Goal: Information Seeking & Learning: Understand process/instructions

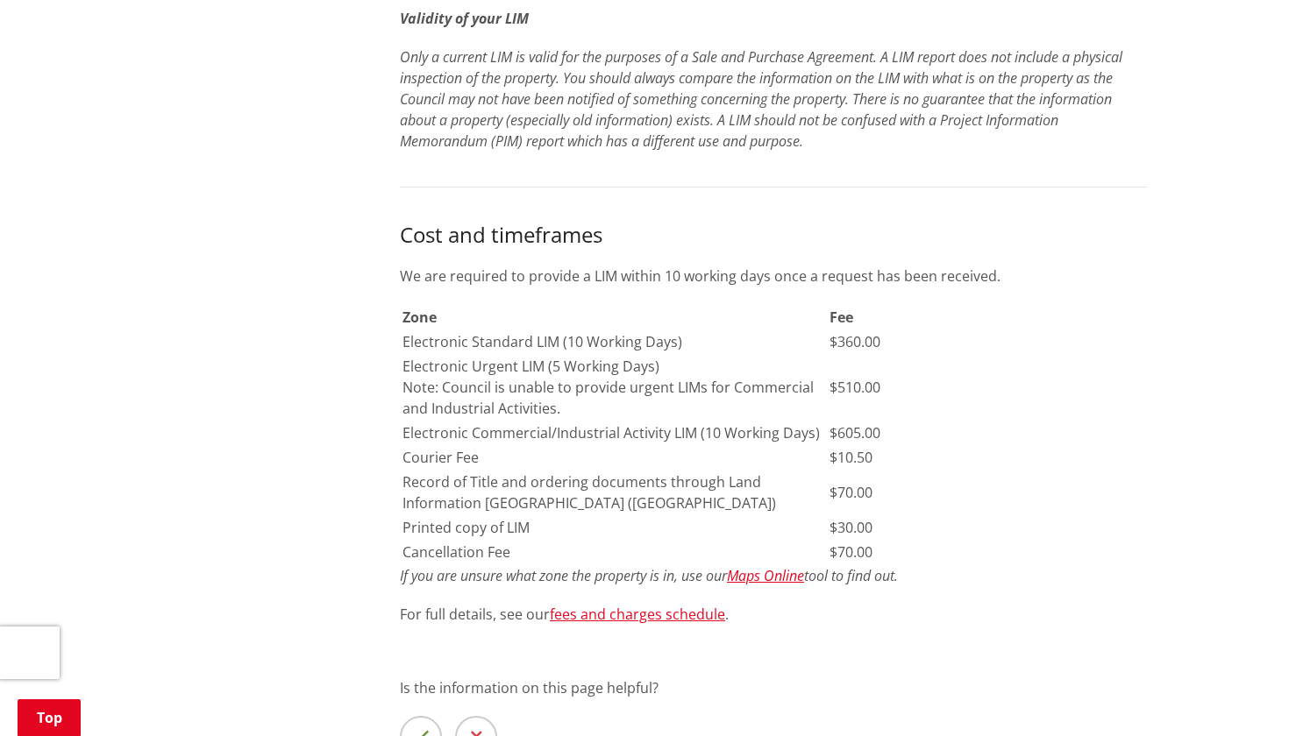
scroll to position [1043, 0]
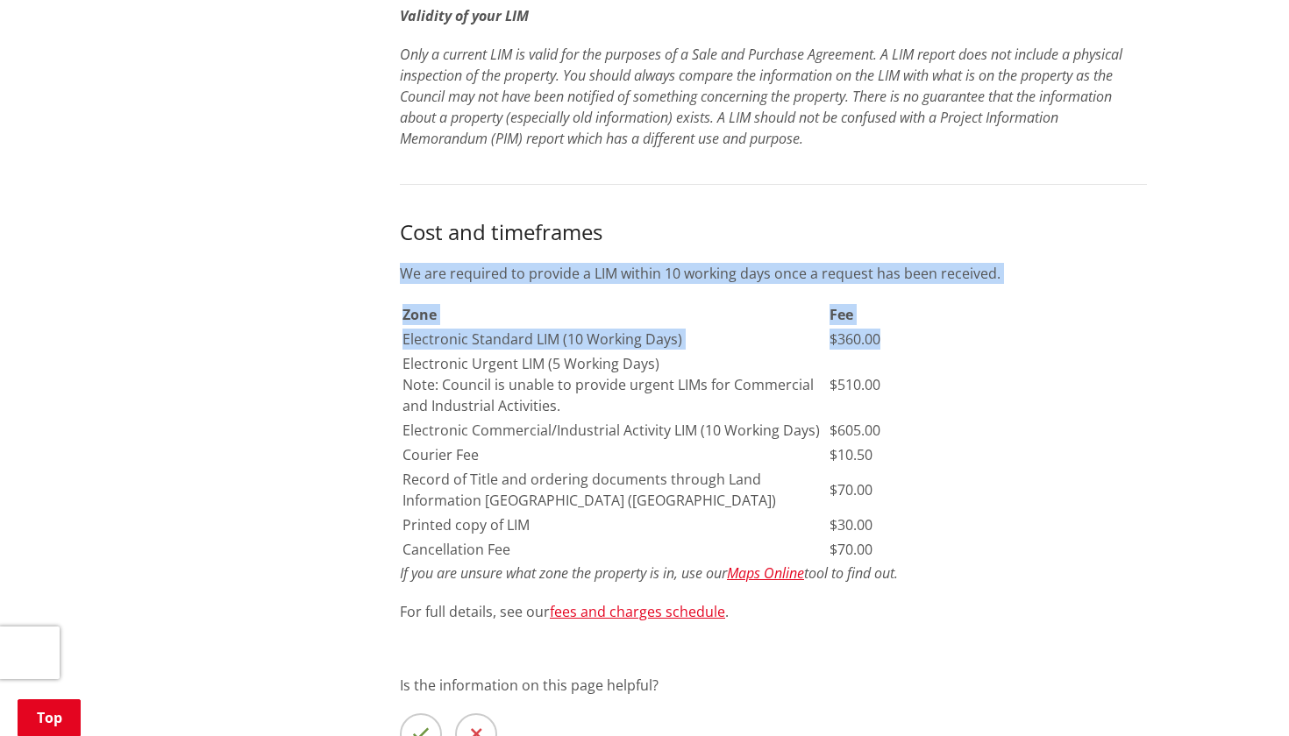
drag, startPoint x: 882, startPoint y: 335, endPoint x: 400, endPoint y: 342, distance: 482.2
click at [399, 342] on div "A Land Information Memorandum (LIM) is a summary of information we hold about a…" at bounding box center [773, 125] width 773 height 1526
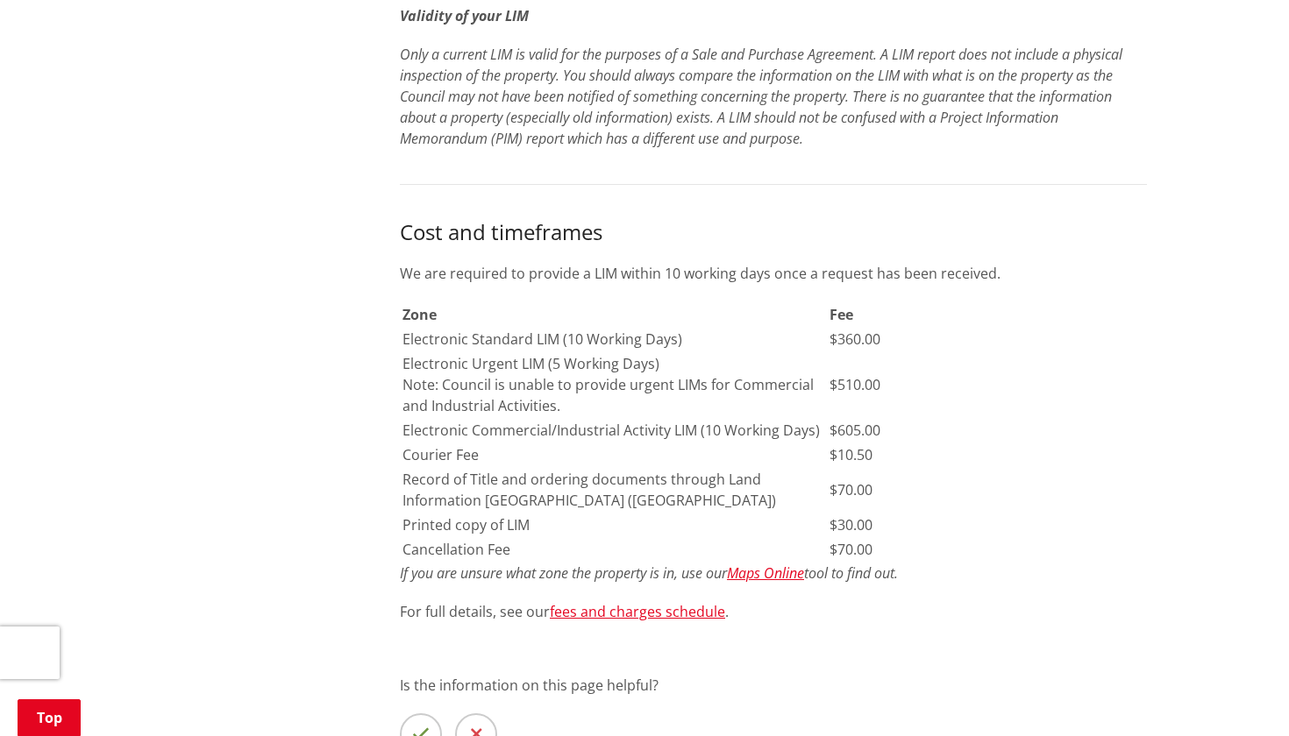
click at [955, 345] on td "$360.00" at bounding box center [982, 339] width 309 height 23
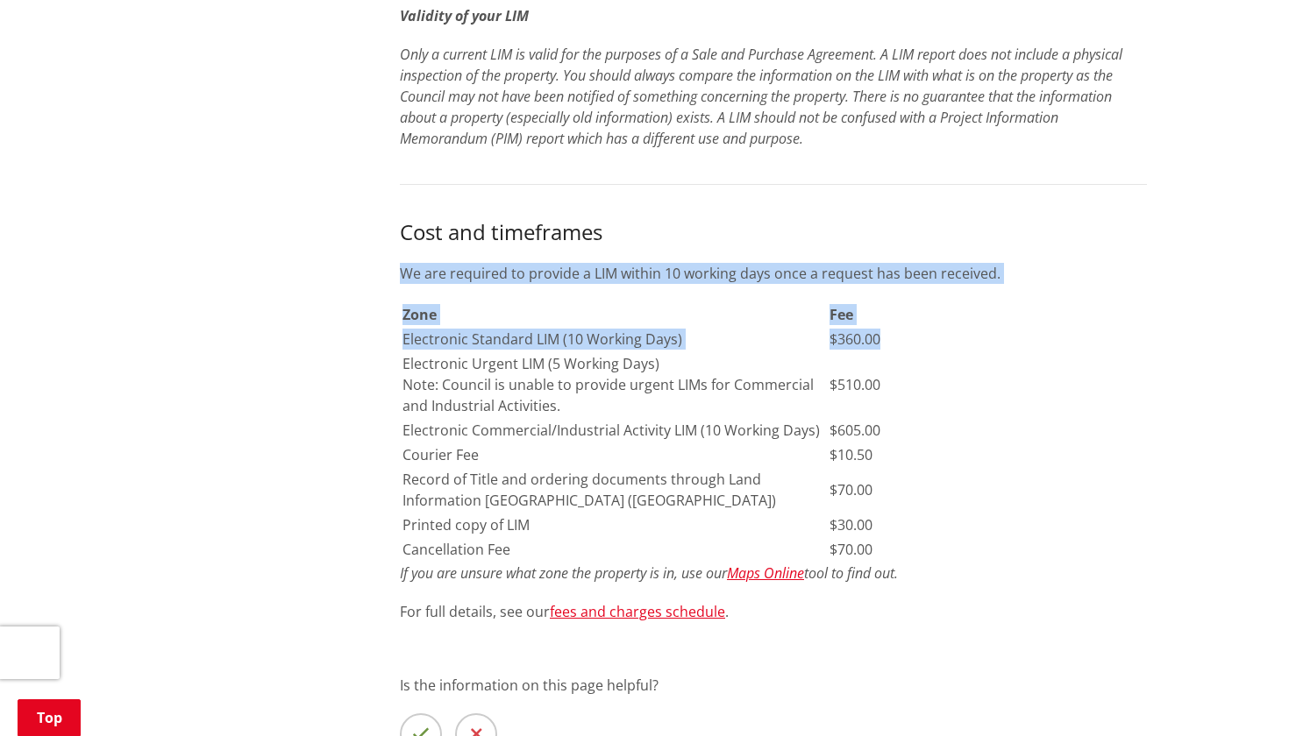
drag, startPoint x: 882, startPoint y: 338, endPoint x: 402, endPoint y: 343, distance: 480.4
click at [401, 343] on table "Zone Fee Electronic Standard LIM (10 Working Days) $360.00 Electronic Urgent LI…" at bounding box center [770, 432] width 740 height 261
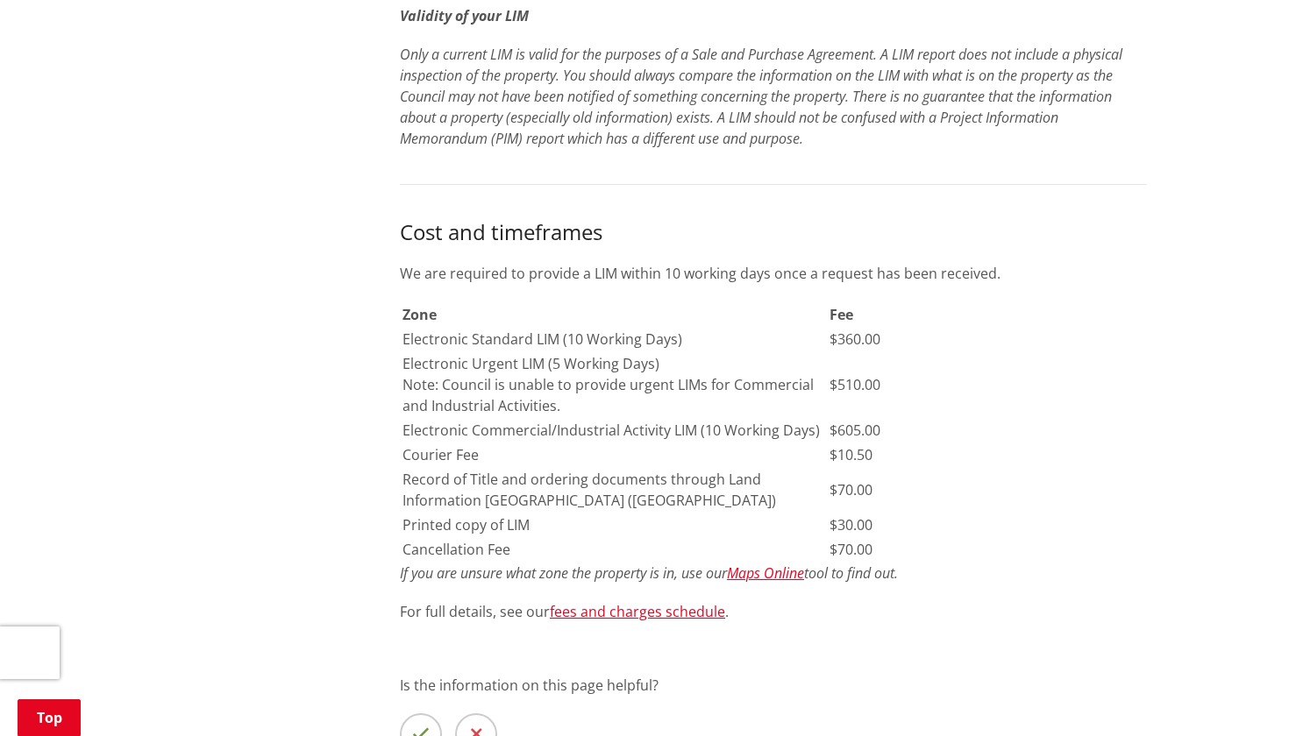
click at [438, 341] on td "Electronic Standard LIM (10 Working Days)" at bounding box center [614, 339] width 425 height 23
drag, startPoint x: 402, startPoint y: 336, endPoint x: 881, endPoint y: 345, distance: 479.6
click at [881, 345] on tr "Electronic Standard LIM (10 Working Days) $360.00" at bounding box center [770, 339] width 736 height 23
copy tr "Electronic Standard LIM (10 Working Days) $360.00"
click at [1030, 379] on td "$510.00" at bounding box center [982, 384] width 309 height 65
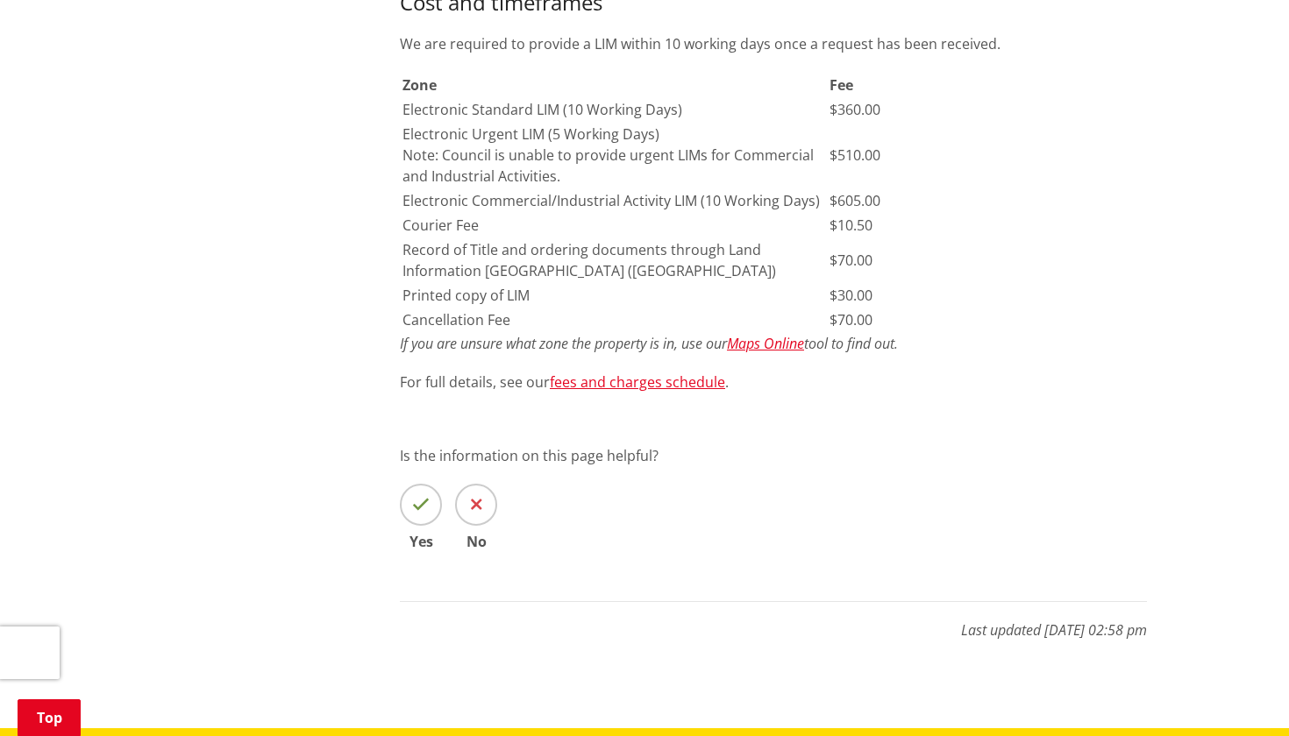
scroll to position [1286, 0]
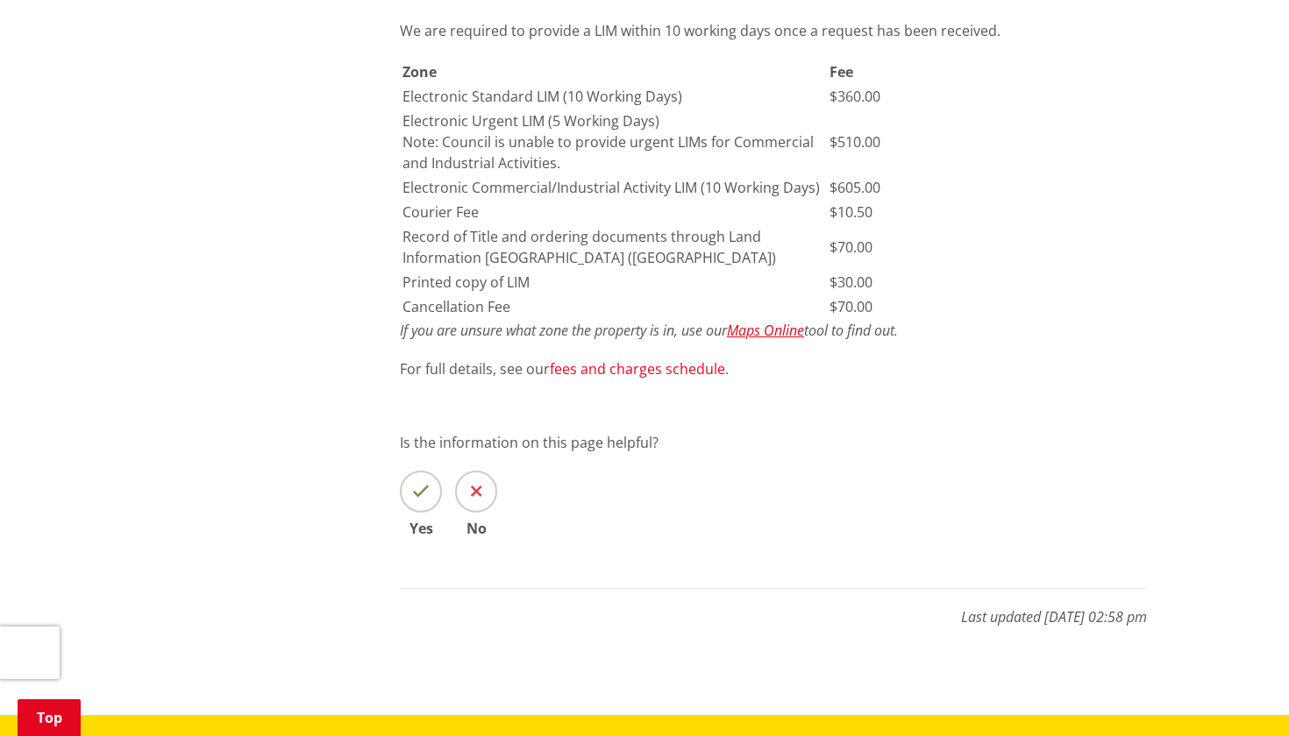
click at [629, 367] on link "fees and charges schedule" at bounding box center [637, 368] width 175 height 19
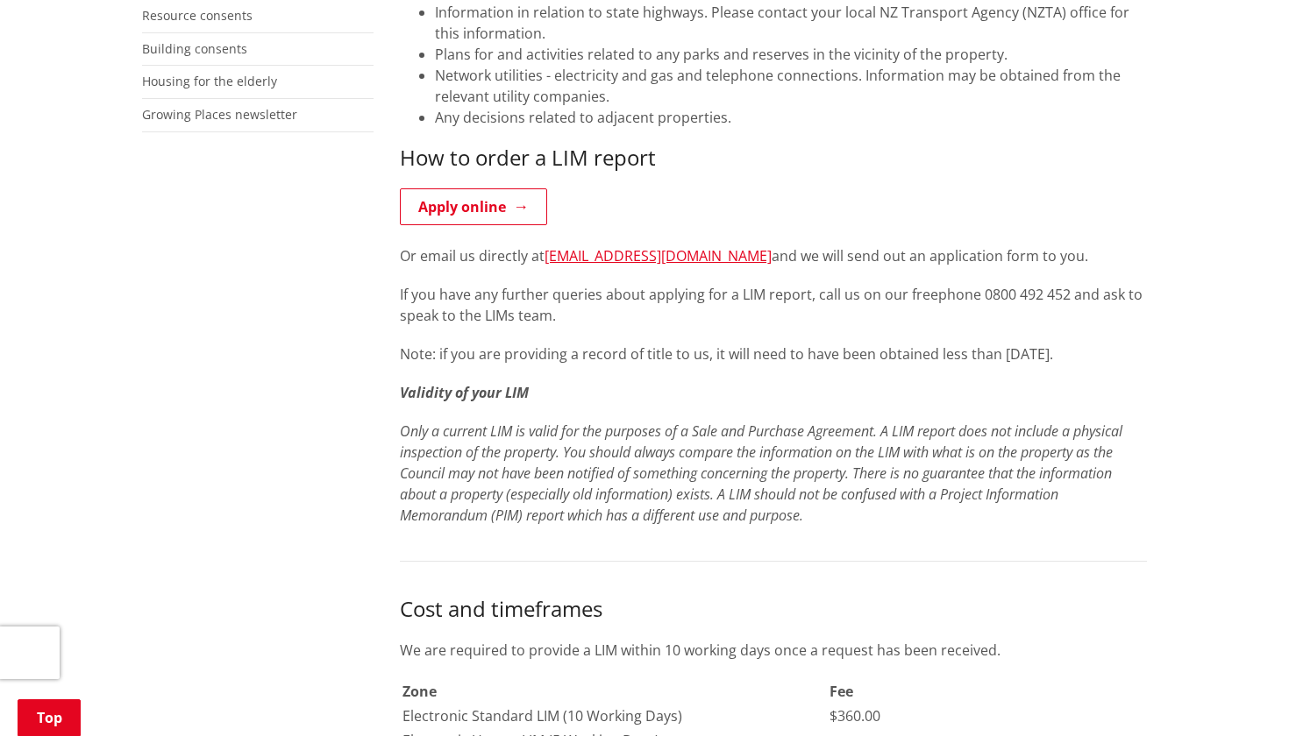
scroll to position [664, 0]
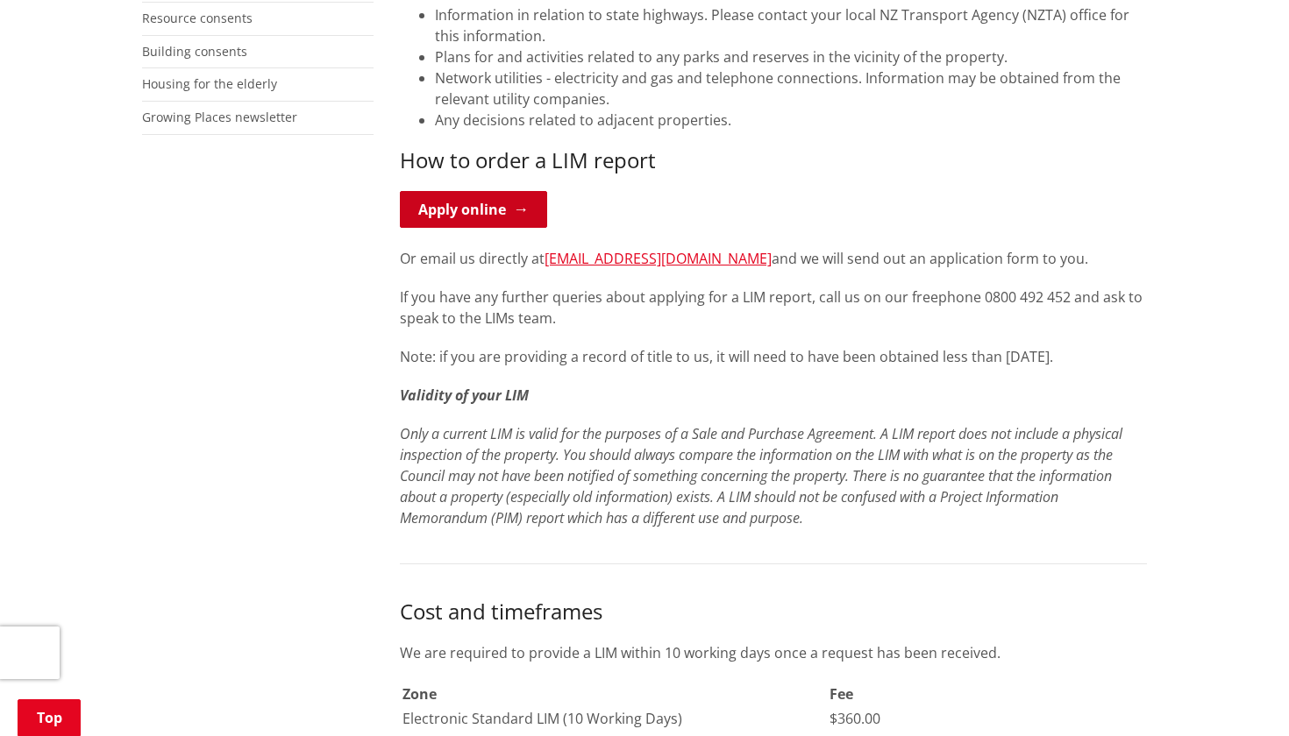
click at [492, 199] on link "Apply online" at bounding box center [473, 209] width 147 height 37
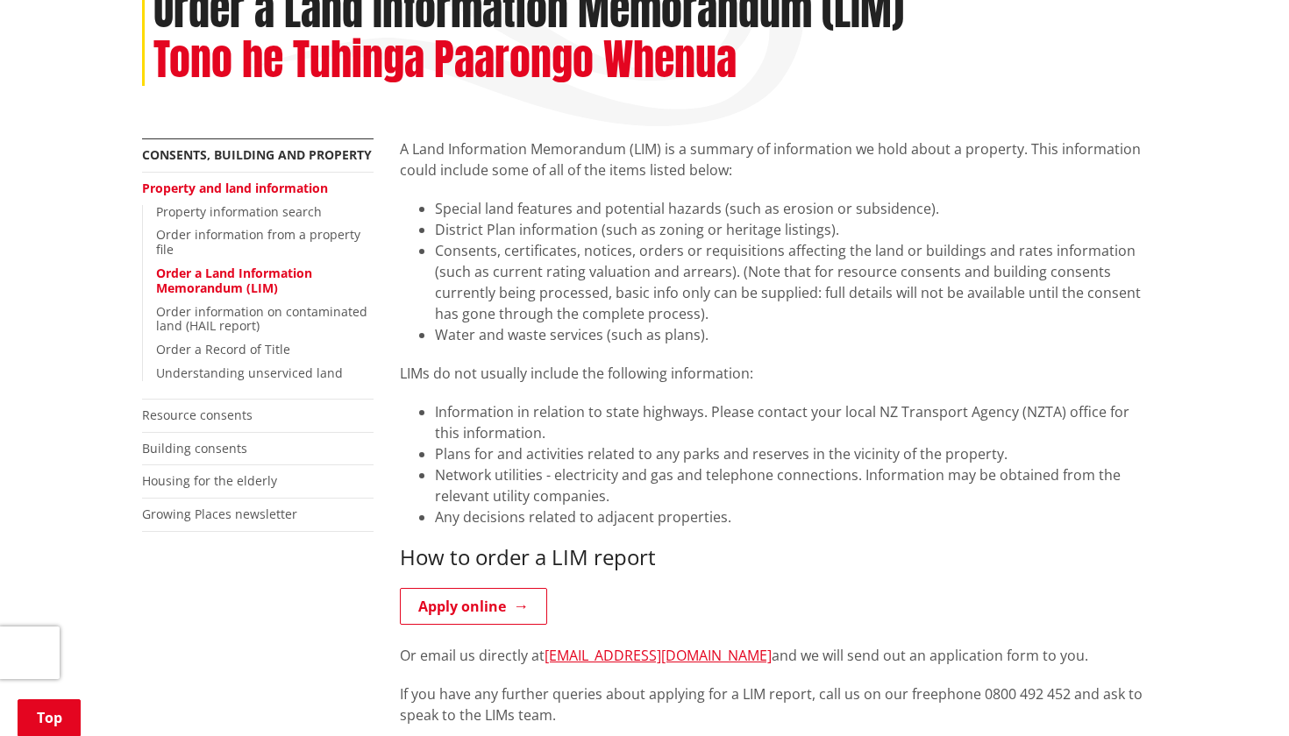
scroll to position [263, 0]
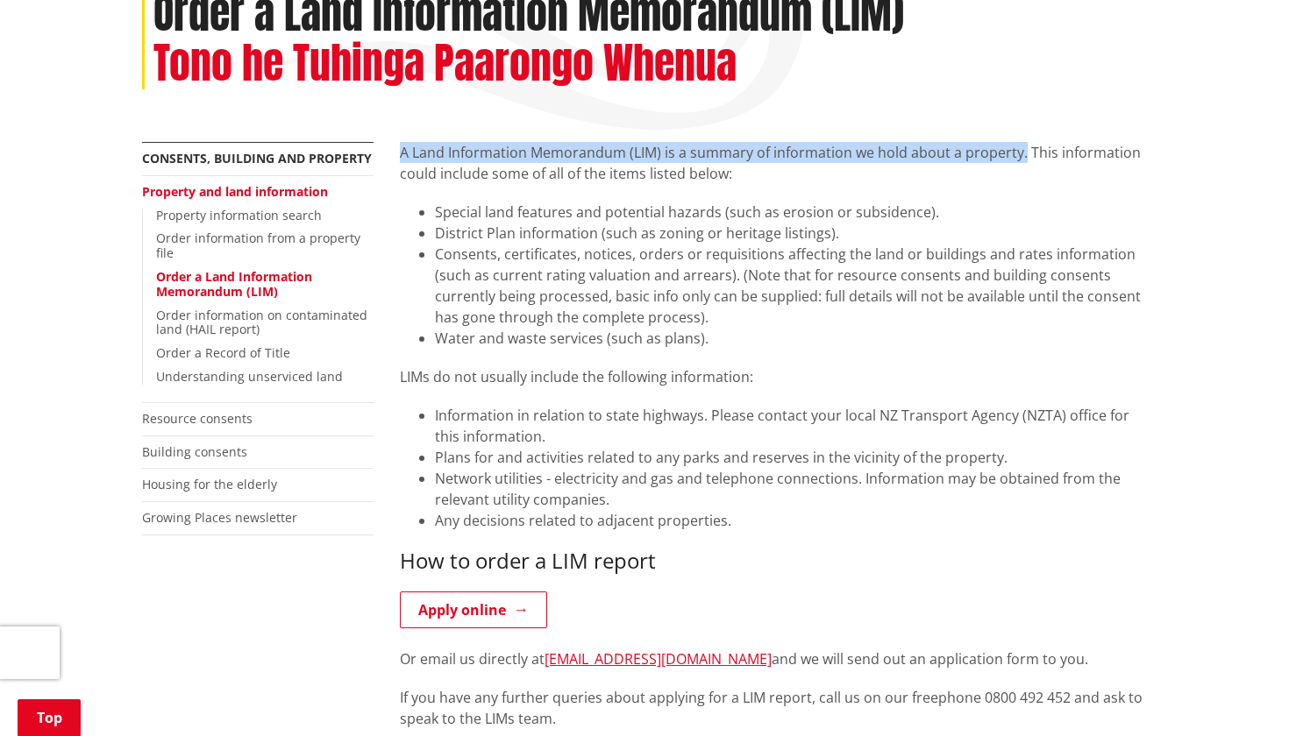
drag, startPoint x: 1021, startPoint y: 156, endPoint x: 395, endPoint y: 157, distance: 625.9
copy p "A Land Information Memorandum (LIM) is a summary of information we hold about a…"
